Goal: Information Seeking & Learning: Learn about a topic

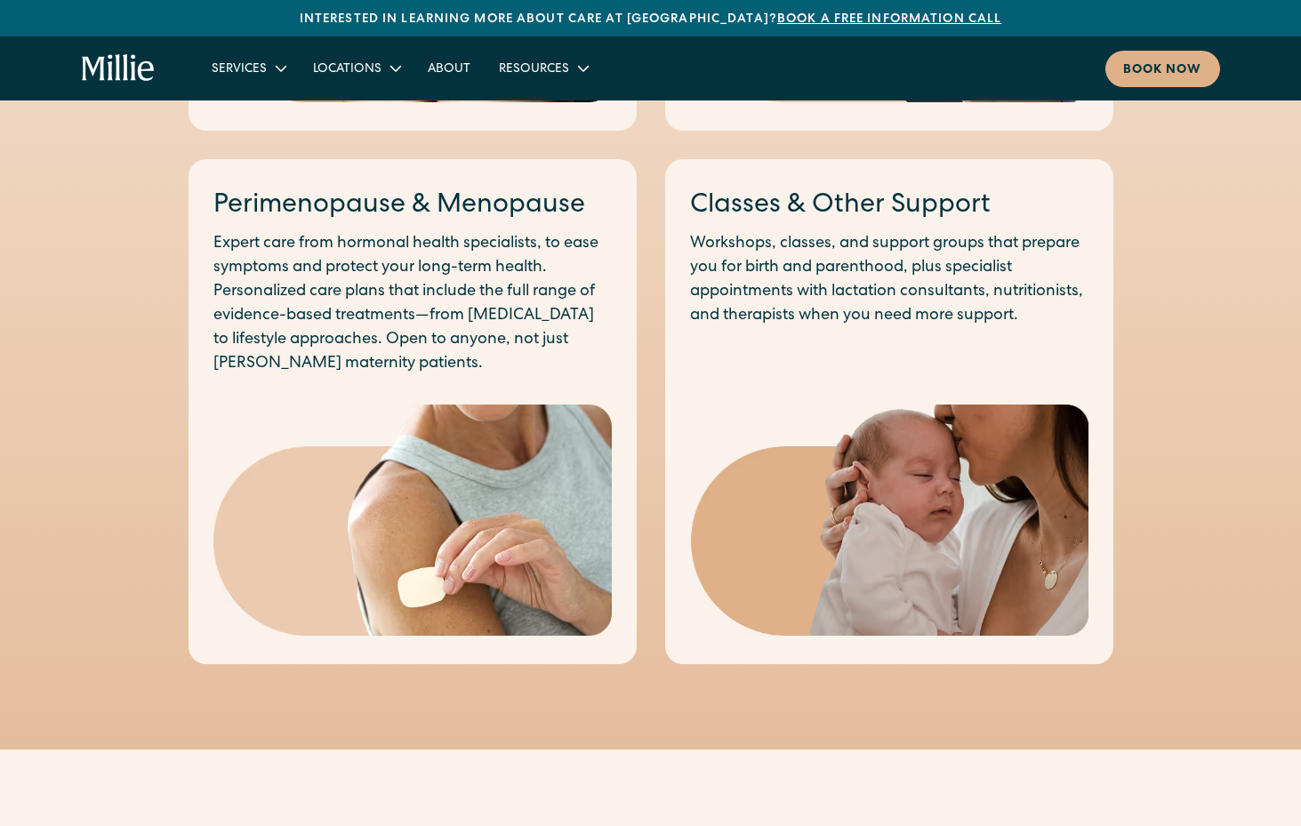
scroll to position [1511, 0]
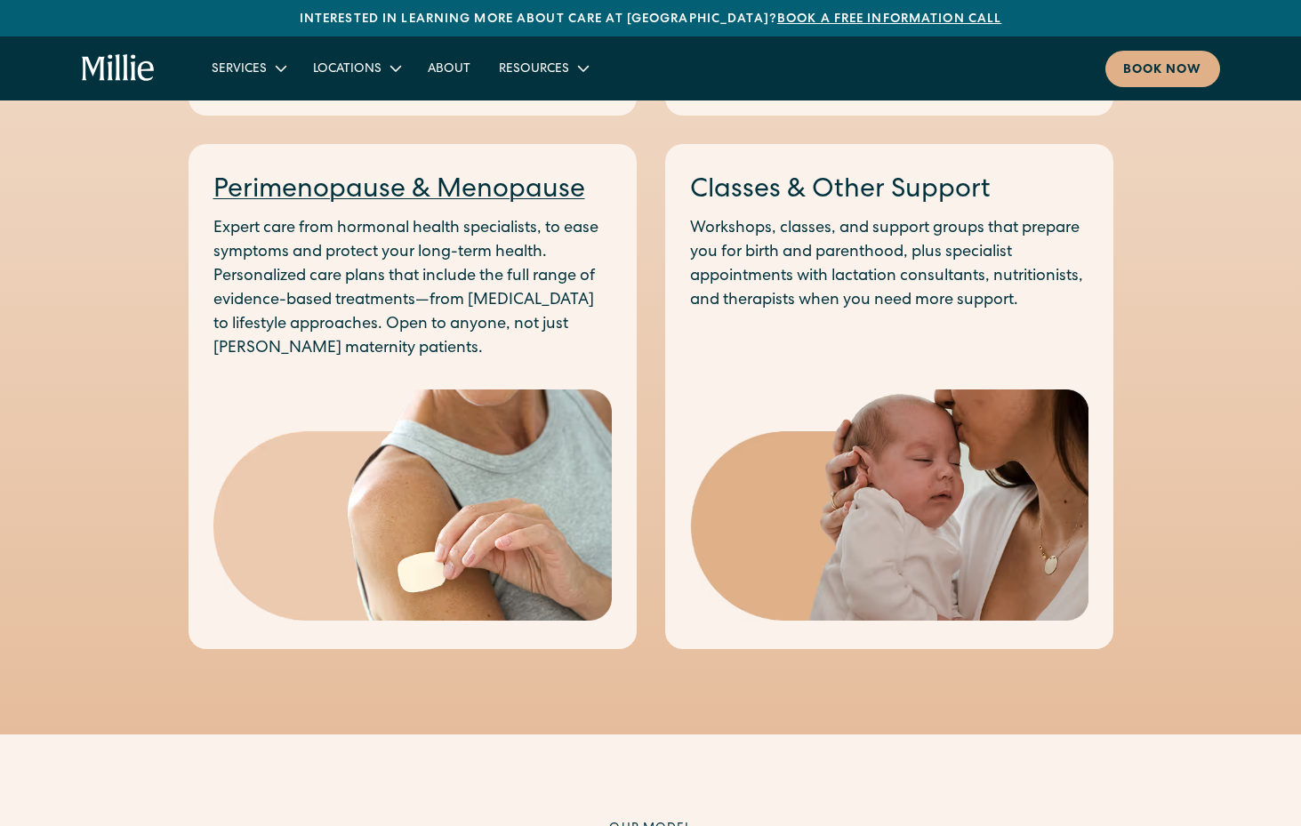
click at [359, 184] on link "Perimenopause & Menopause" at bounding box center [399, 191] width 372 height 27
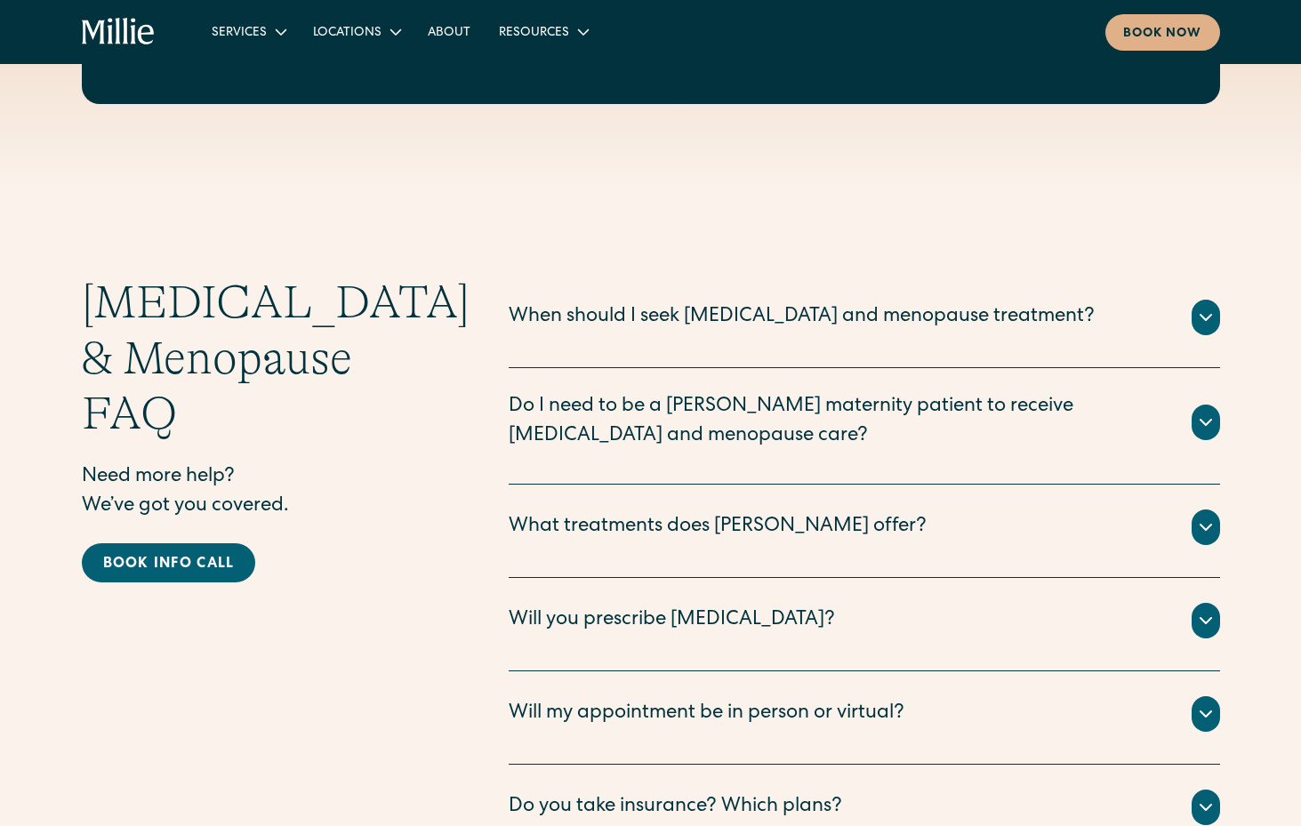
scroll to position [4712, 0]
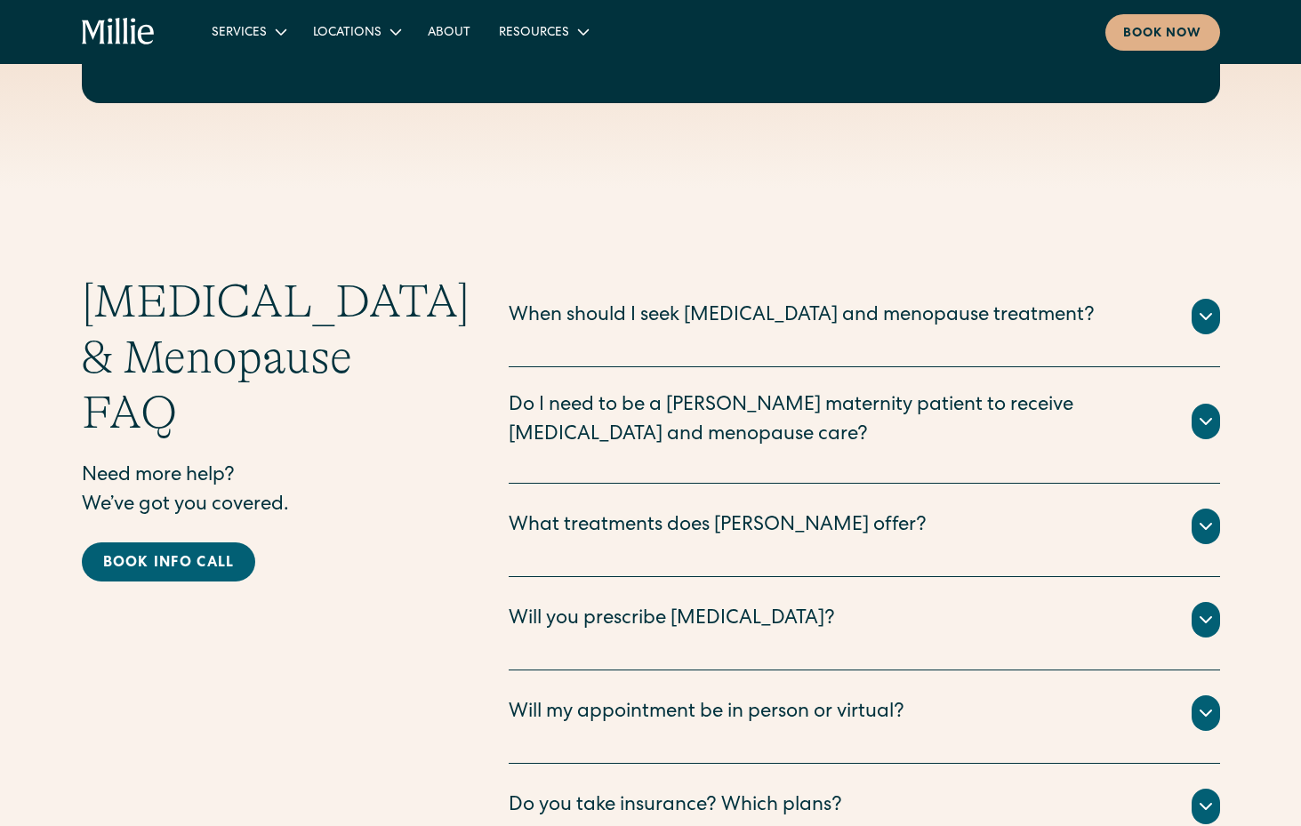
click at [1206, 702] on icon at bounding box center [1205, 712] width 21 height 21
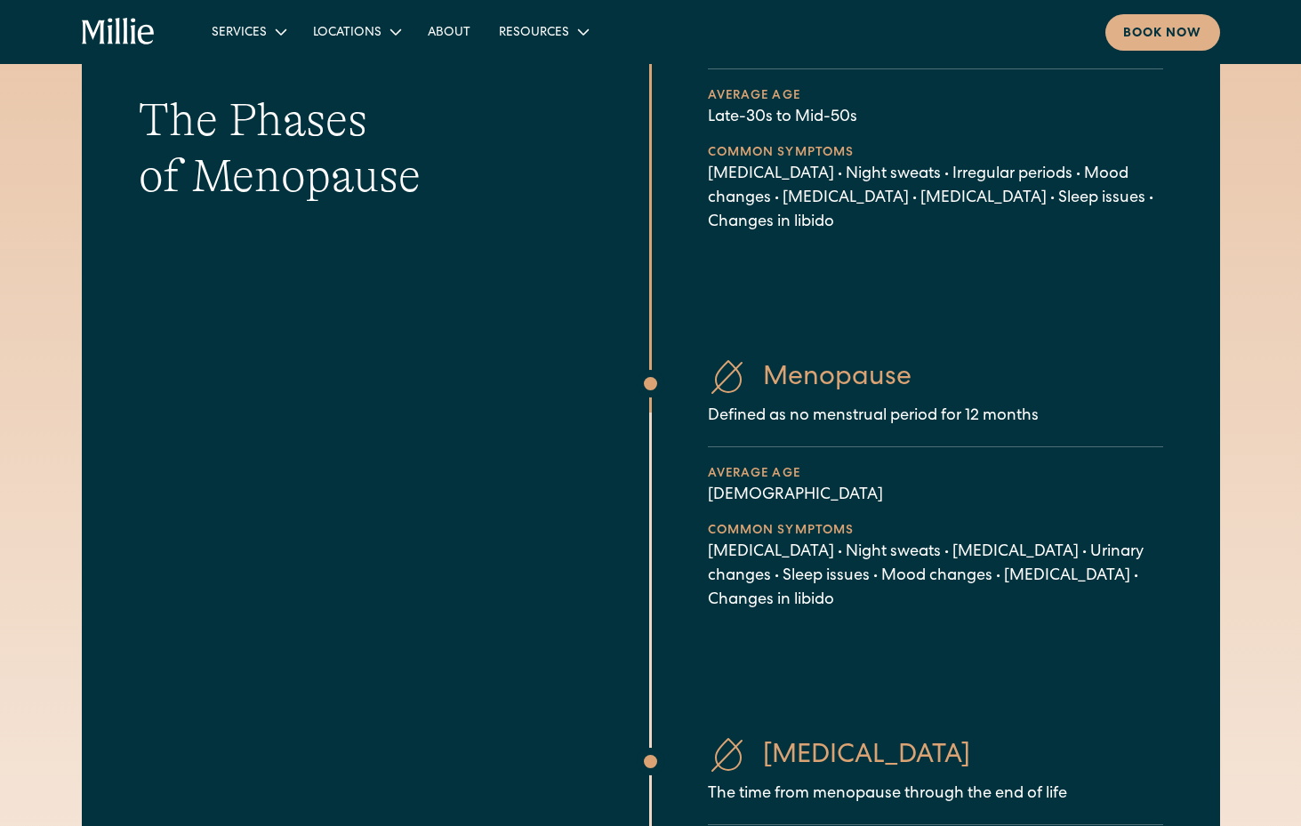
scroll to position [711, 0]
